Goal: Navigation & Orientation: Find specific page/section

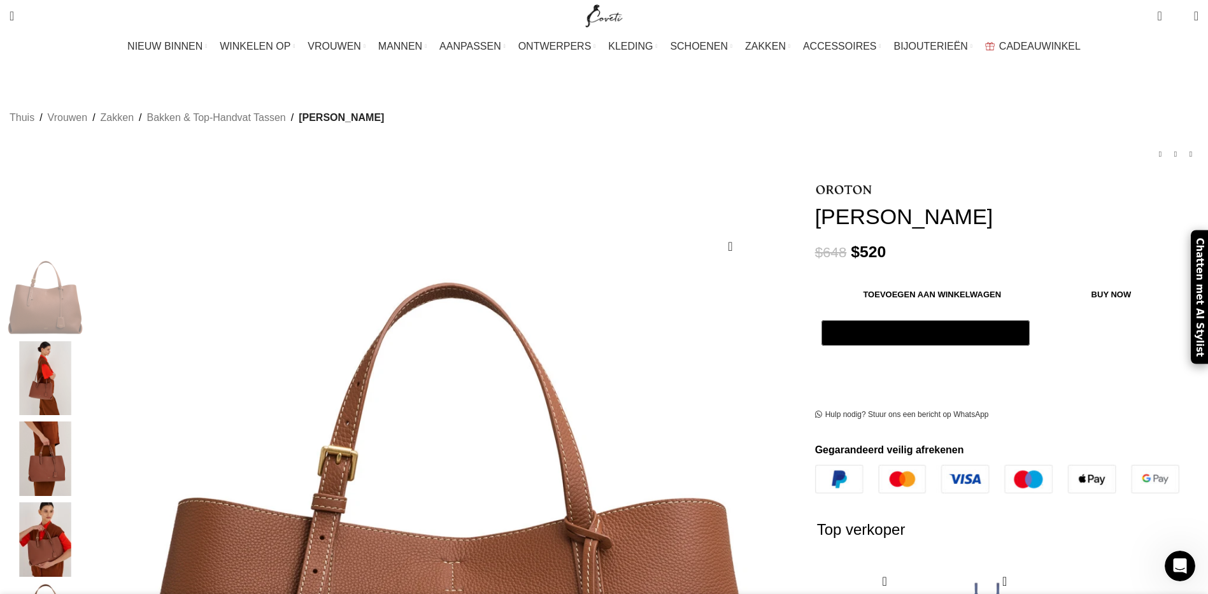
scroll to position [0, 1073]
click at [134, 110] on link "Zakken" at bounding box center [117, 118] width 33 height 17
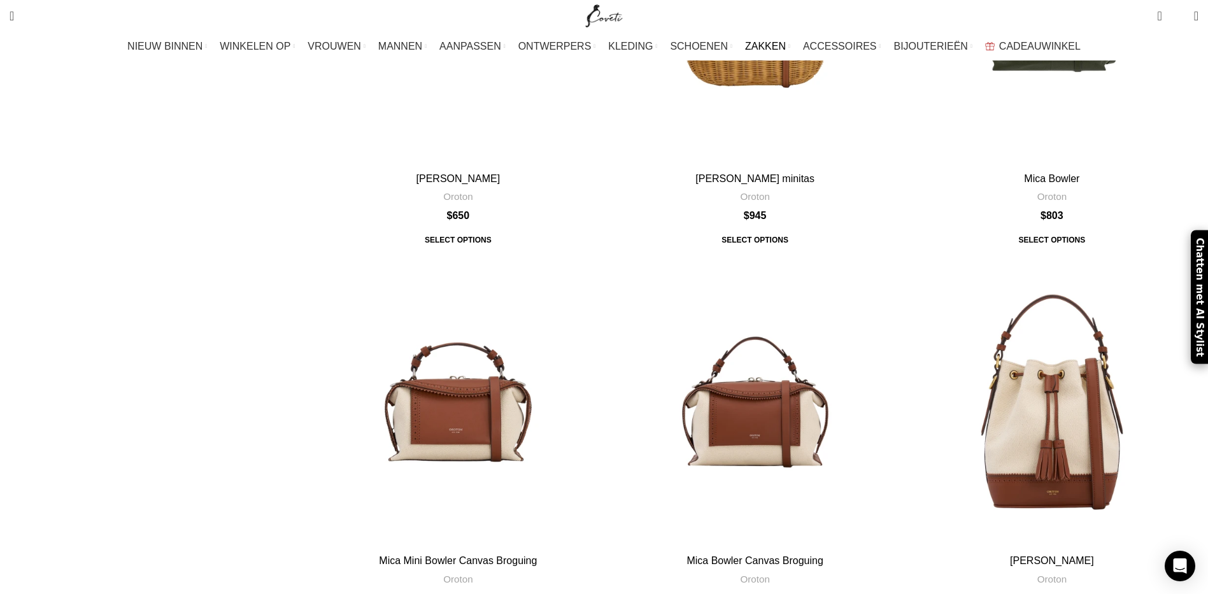
scroll to position [5222, 0]
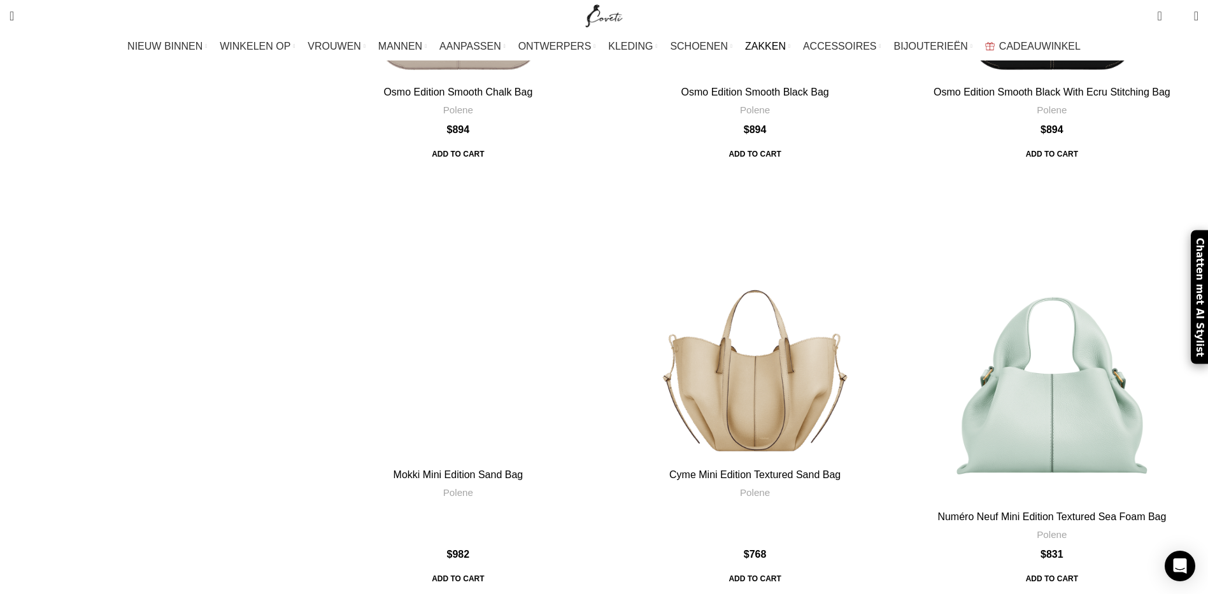
scroll to position [4937, 0]
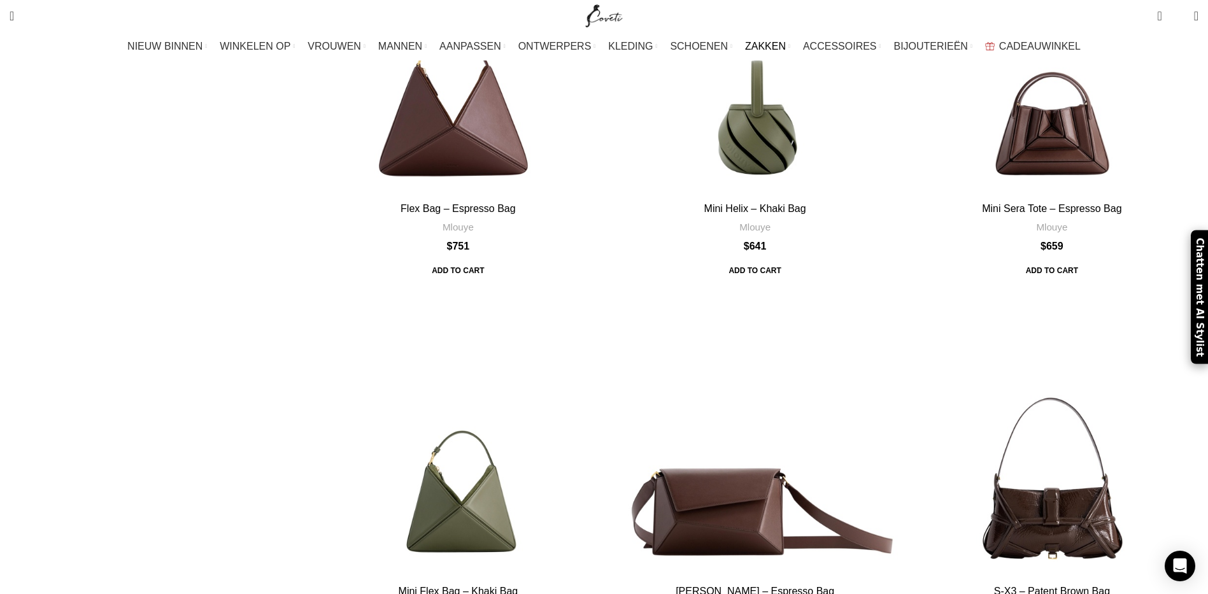
scroll to position [3250, 0]
